Goal: Task Accomplishment & Management: Manage account settings

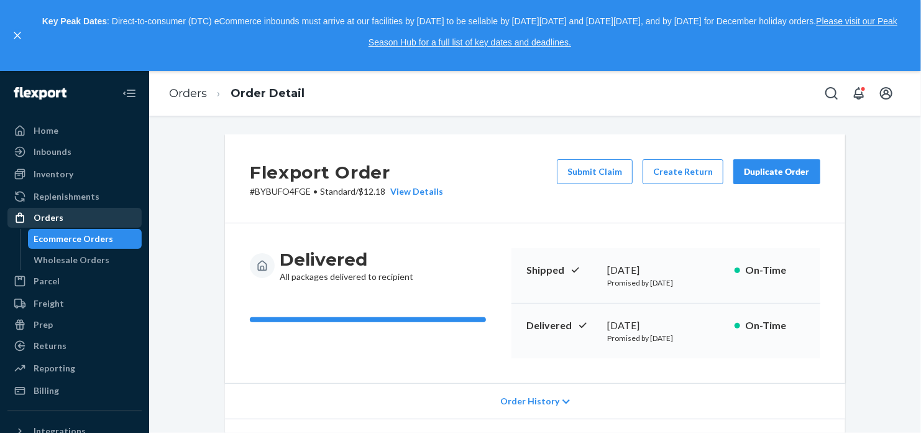
click at [52, 213] on div "Orders" at bounding box center [49, 217] width 30 height 12
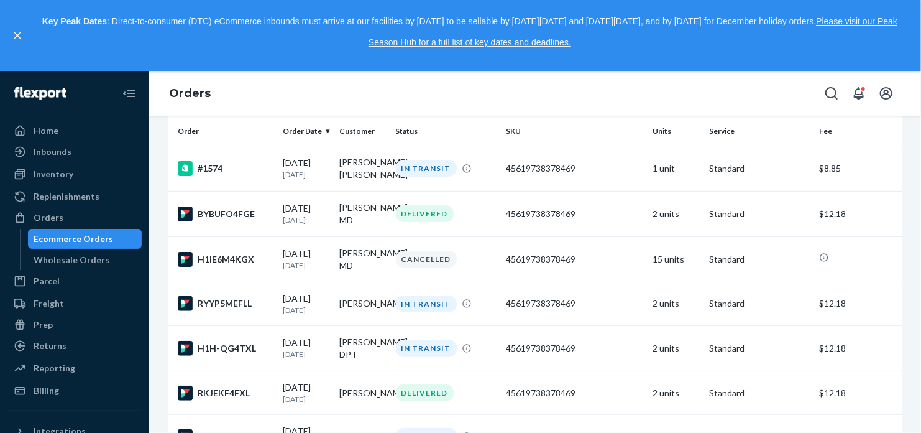
scroll to position [101, 0]
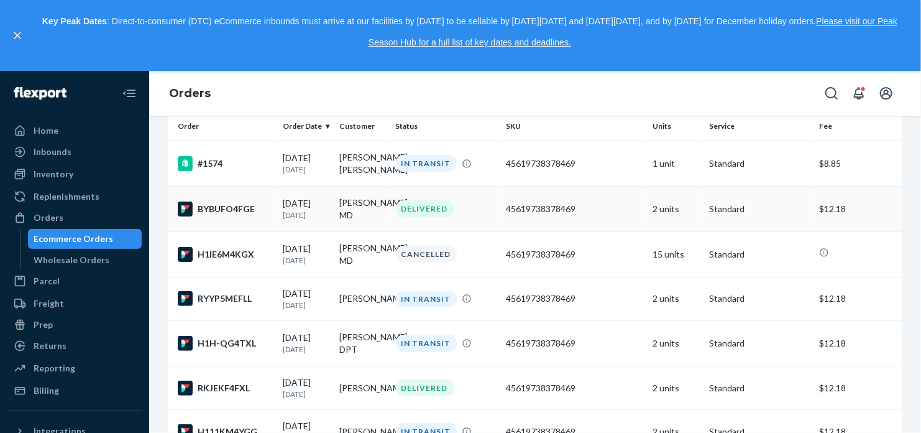
click at [365, 229] on td "[PERSON_NAME] MD" at bounding box center [362, 208] width 57 height 45
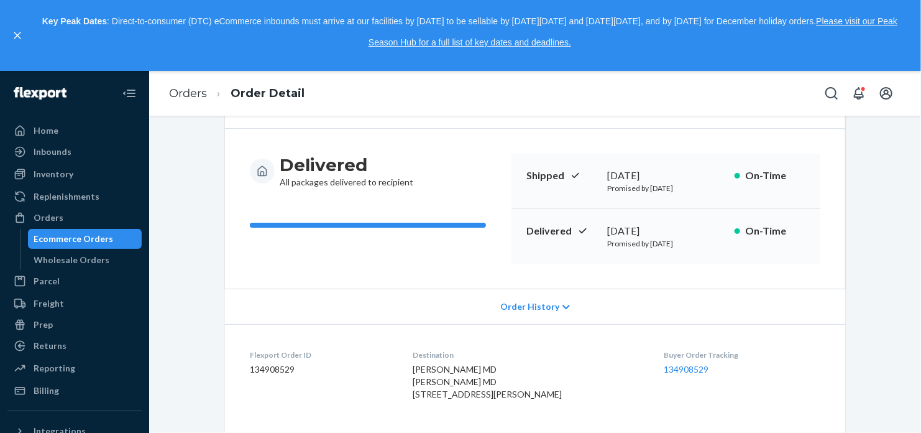
scroll to position [75, 0]
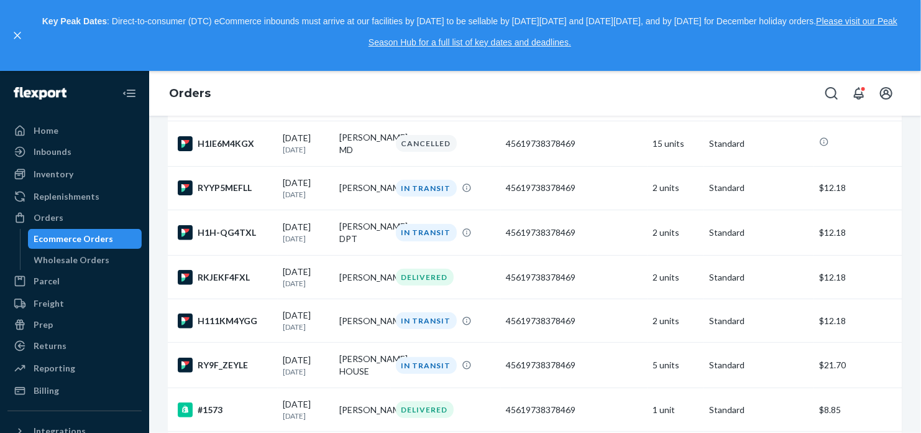
scroll to position [219, 0]
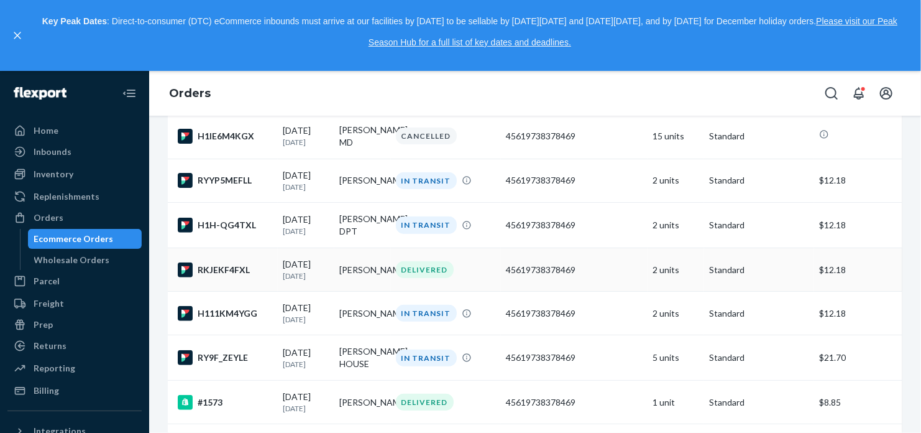
click at [356, 292] on td "[PERSON_NAME]" at bounding box center [362, 270] width 57 height 44
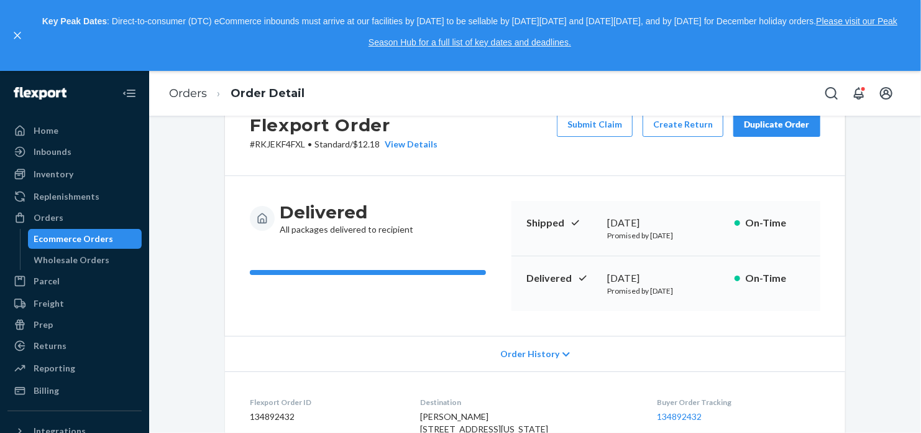
scroll to position [57, 0]
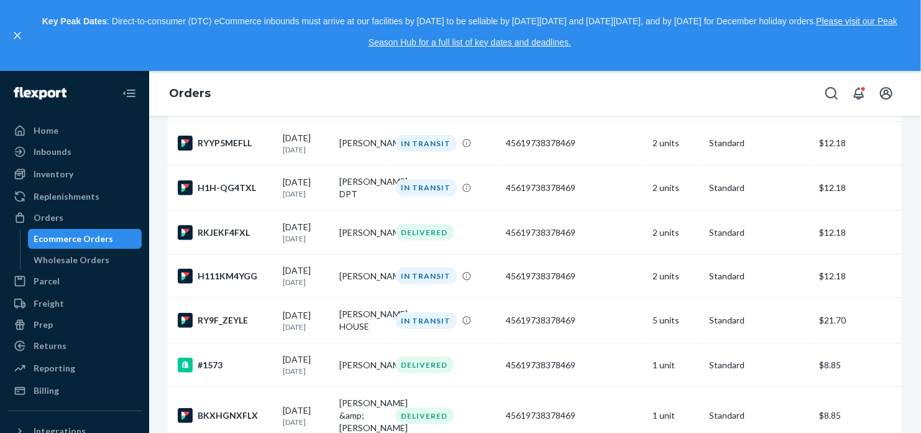
scroll to position [276, 0]
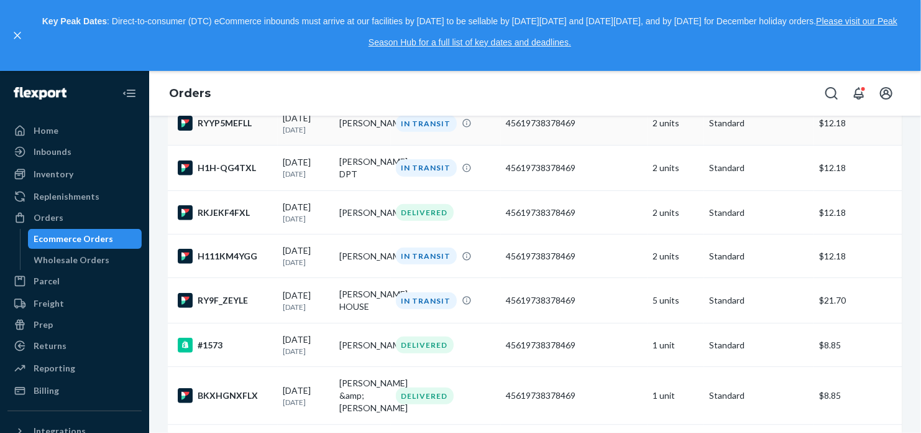
click at [369, 145] on td "[PERSON_NAME]" at bounding box center [362, 123] width 57 height 44
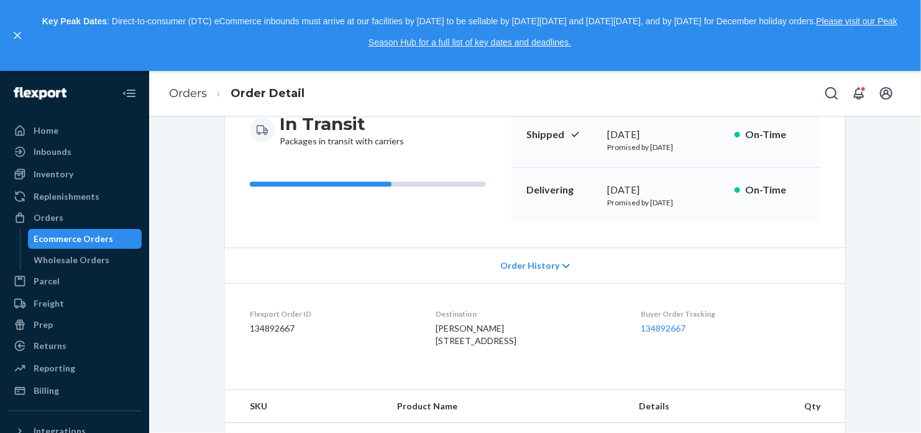
scroll to position [142, 0]
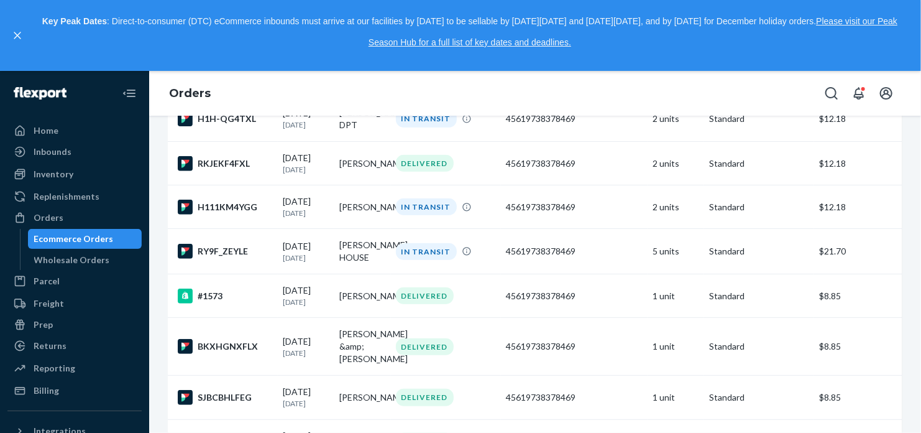
scroll to position [350, 0]
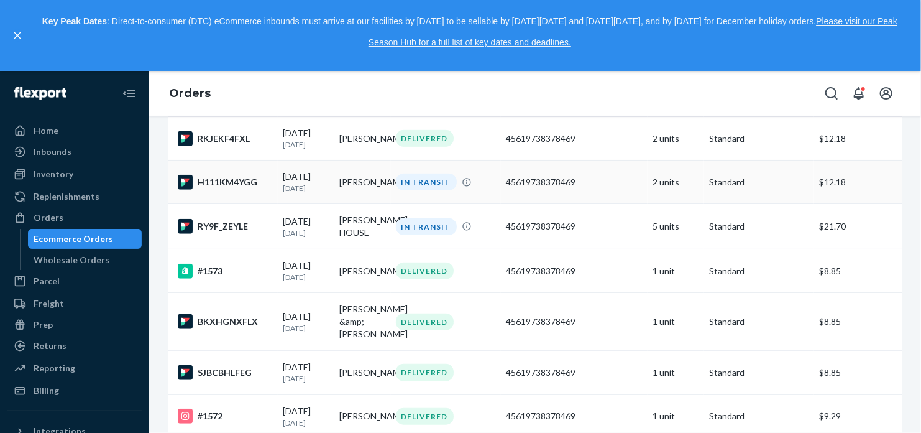
click at [530, 188] on div "45619738378469" at bounding box center [574, 182] width 137 height 12
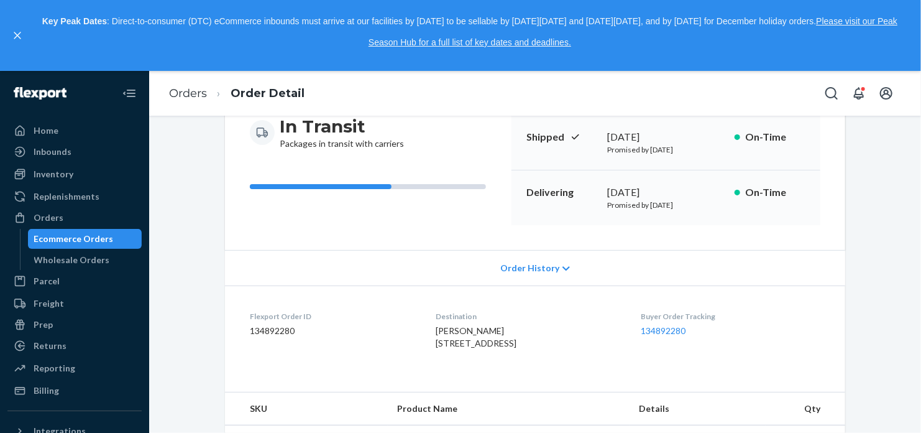
scroll to position [132, 0]
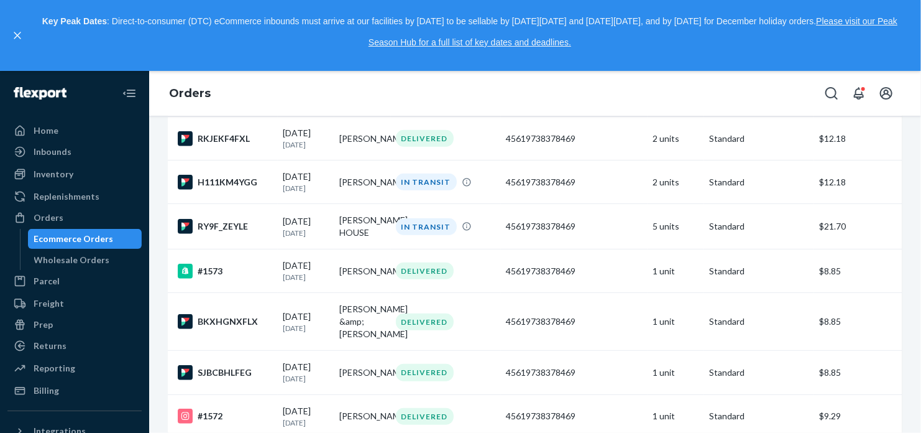
scroll to position [353, 0]
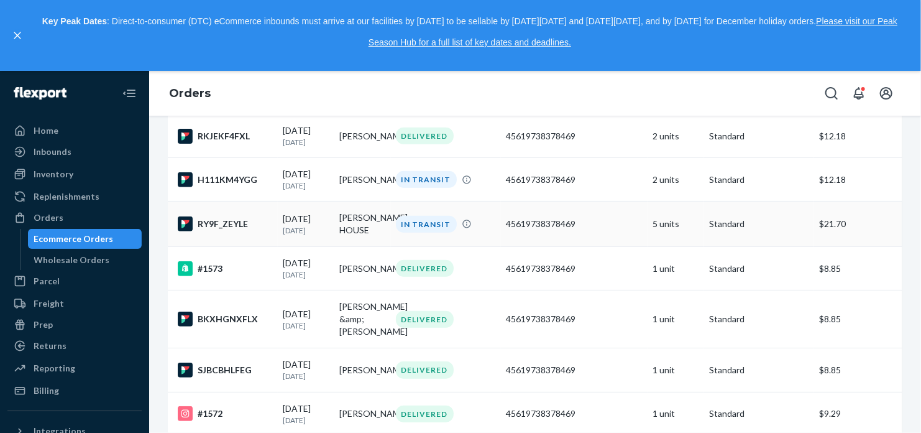
click at [533, 230] on div "45619738378469" at bounding box center [574, 224] width 137 height 12
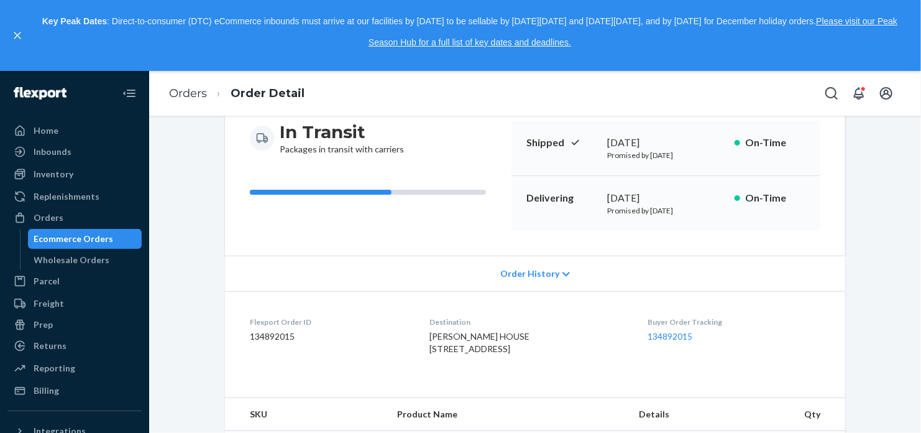
scroll to position [125, 0]
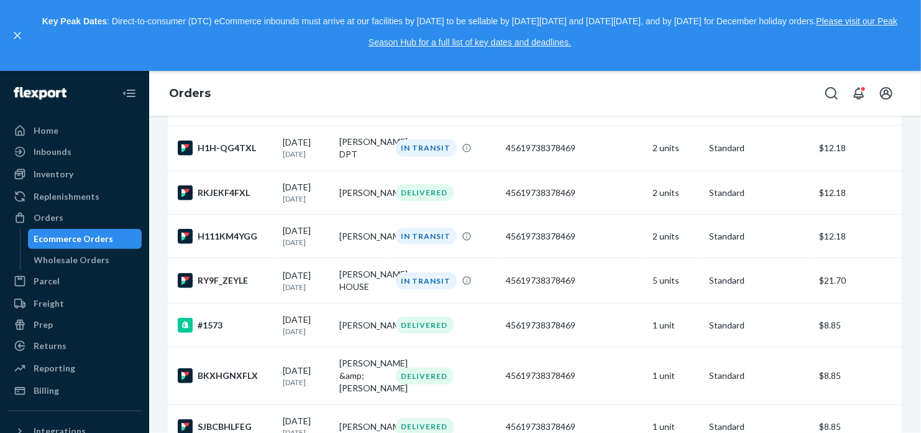
scroll to position [298, 0]
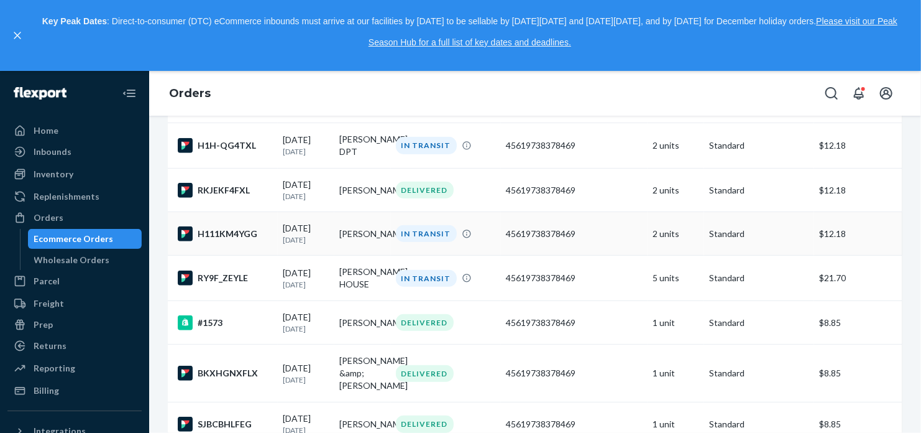
click at [353, 256] on td "[PERSON_NAME]" at bounding box center [362, 234] width 57 height 44
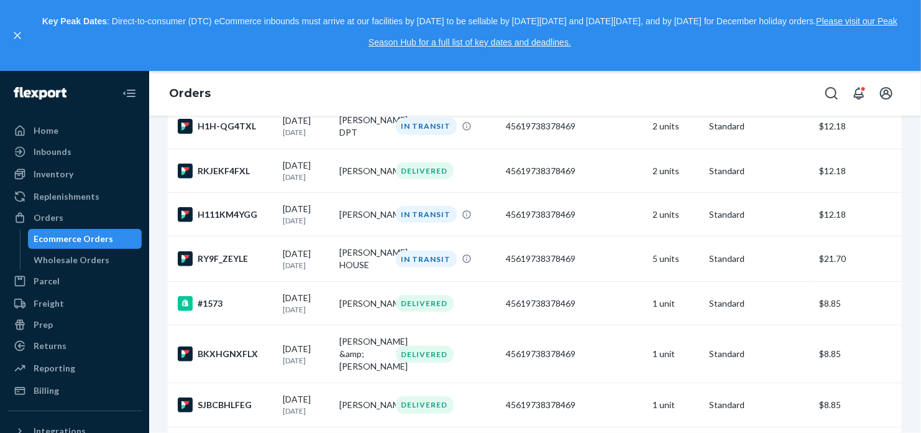
scroll to position [320, 0]
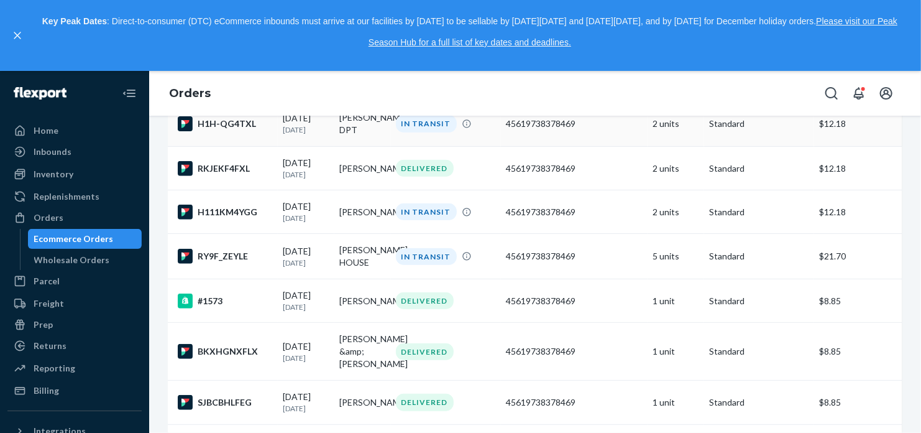
click at [361, 147] on td "[PERSON_NAME] DPT" at bounding box center [362, 123] width 57 height 45
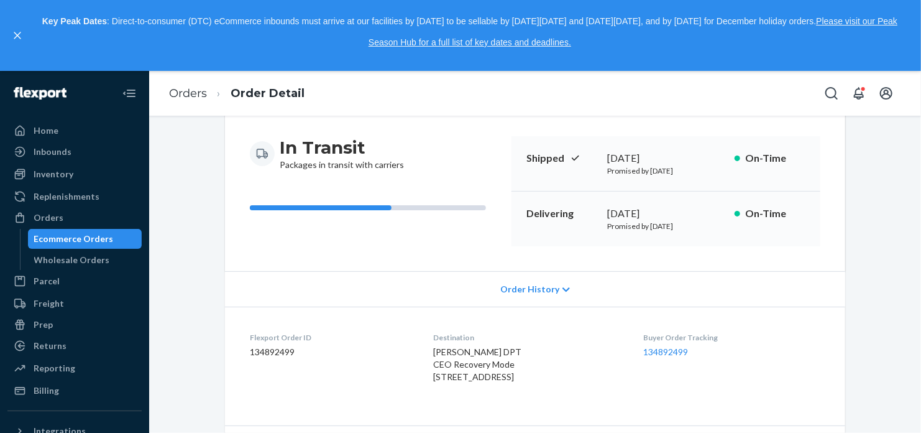
scroll to position [109, 0]
